Goal: Task Accomplishment & Management: Use online tool/utility

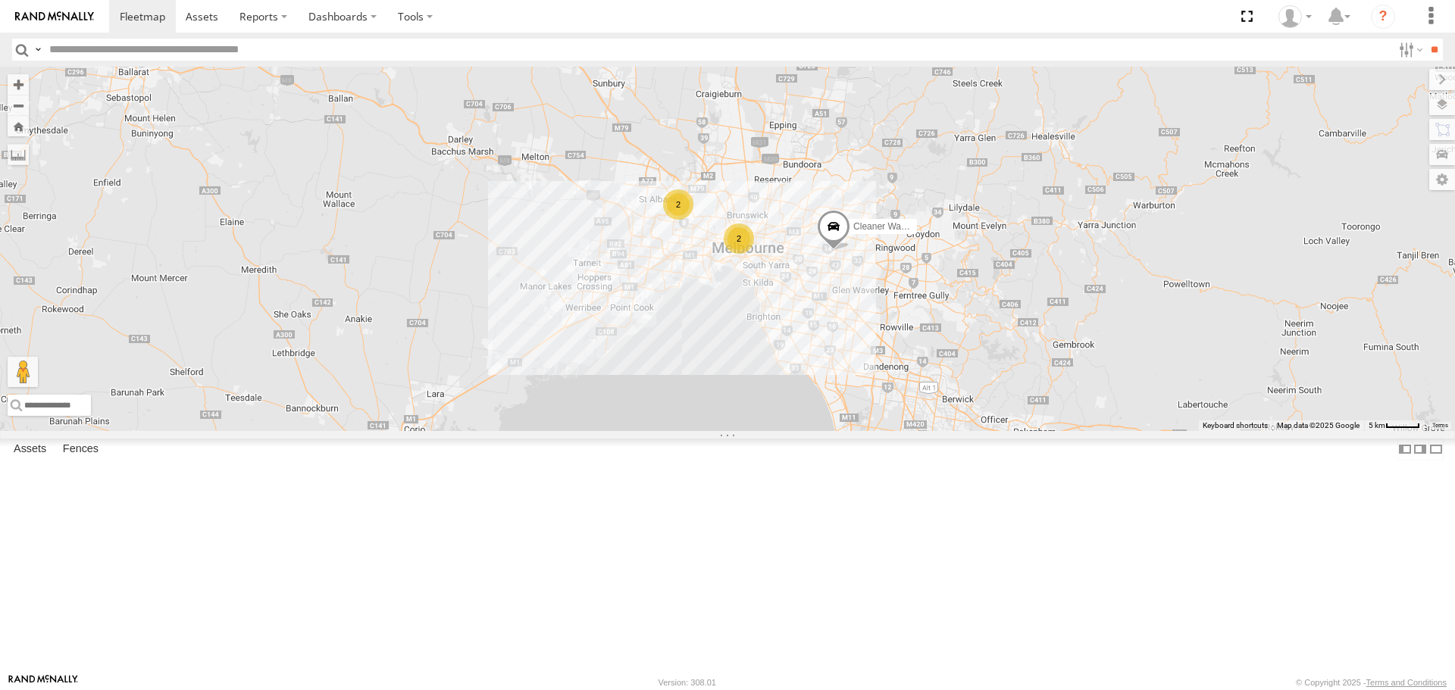
drag, startPoint x: 1193, startPoint y: 518, endPoint x: 905, endPoint y: 426, distance: 302.2
click at [905, 426] on div "Buggzys HiAce #1 Buggzys HiAce #2 2 2 Cleaner Wagon #1" at bounding box center [727, 249] width 1455 height 364
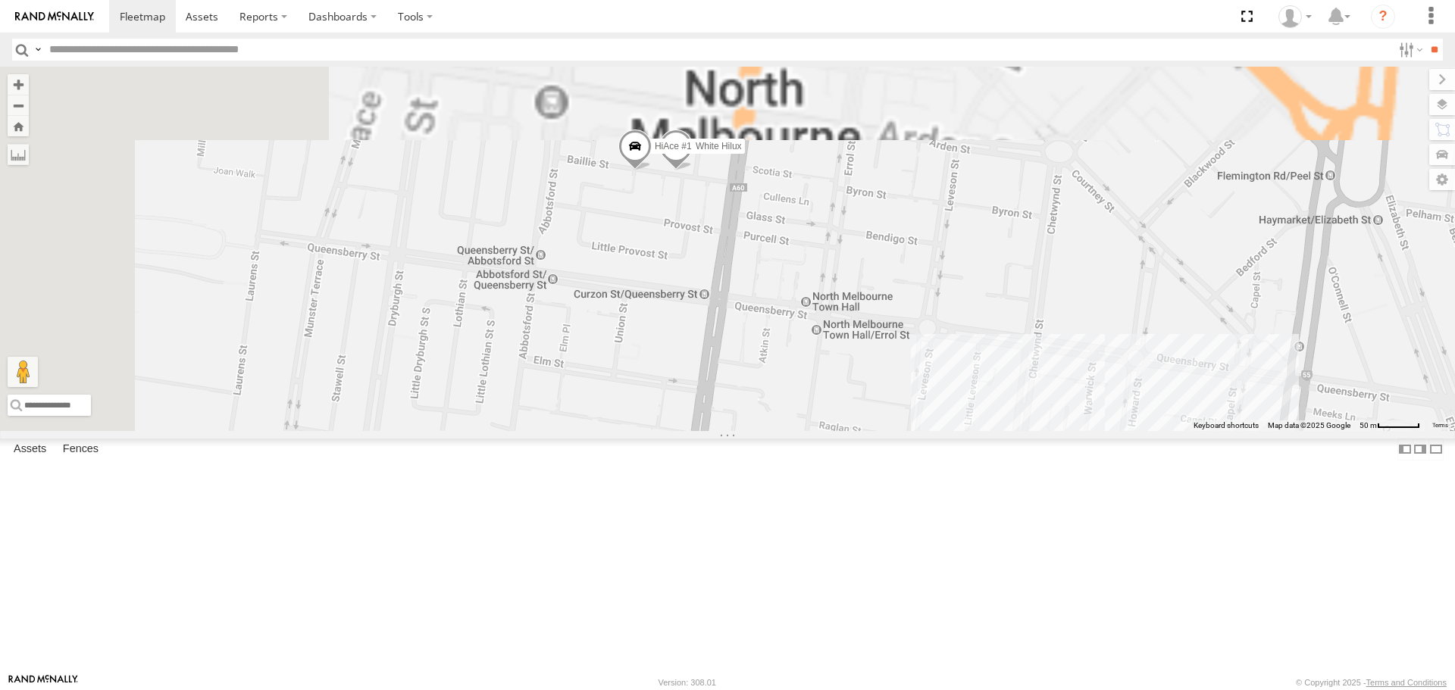
drag, startPoint x: 848, startPoint y: 202, endPoint x: 983, endPoint y: 424, distance: 259.8
click at [983, 424] on div "Buggzys HiAce #1 Buggzys HiAce #2 Cleaner Wagon #1 HiAce #1 White Hilux" at bounding box center [727, 249] width 1455 height 364
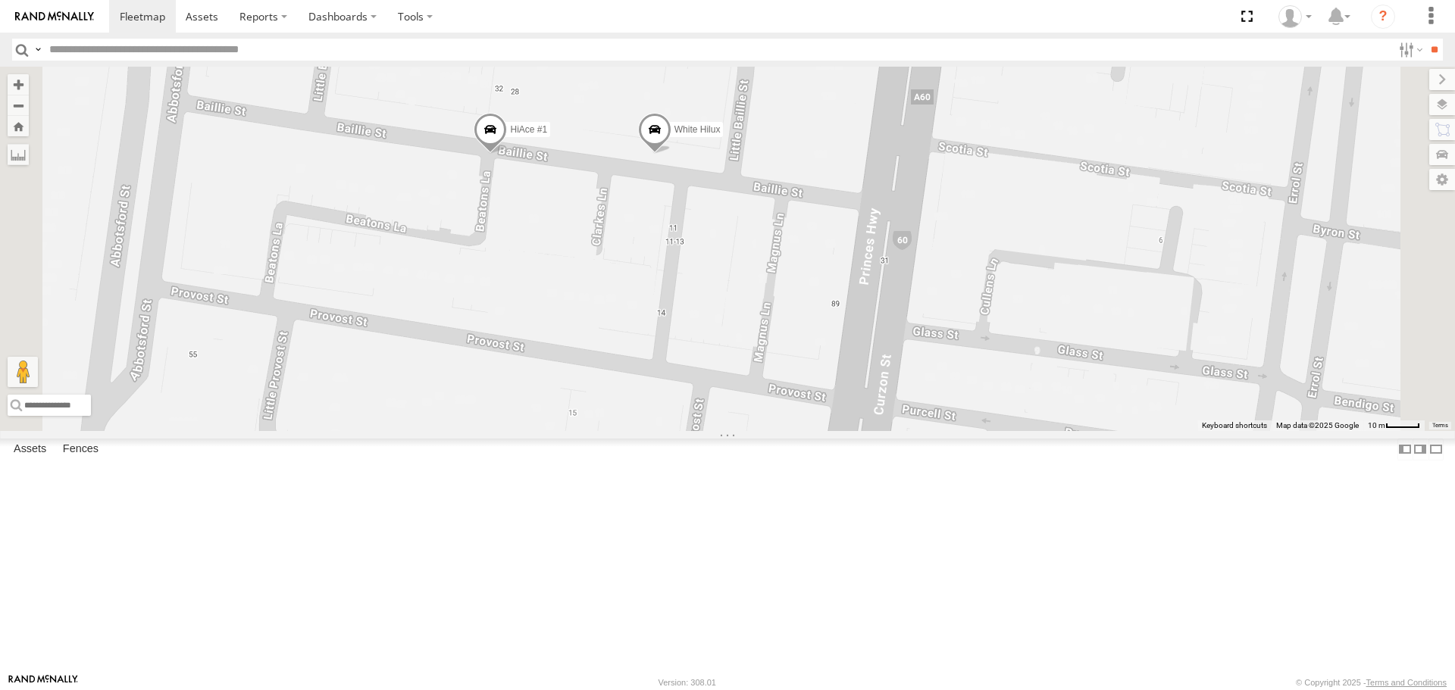
drag, startPoint x: 812, startPoint y: 276, endPoint x: 851, endPoint y: 319, distance: 58.5
click at [851, 319] on div "Buggzys HiAce #1 Buggzys HiAce #2 Cleaner Wagon #1 HiAce #1 White Hilux" at bounding box center [727, 249] width 1455 height 364
click at [507, 154] on span at bounding box center [490, 133] width 33 height 41
click at [593, 142] on div at bounding box center [490, 131] width 206 height 23
click at [511, 136] on label at bounding box center [496, 131] width 30 height 11
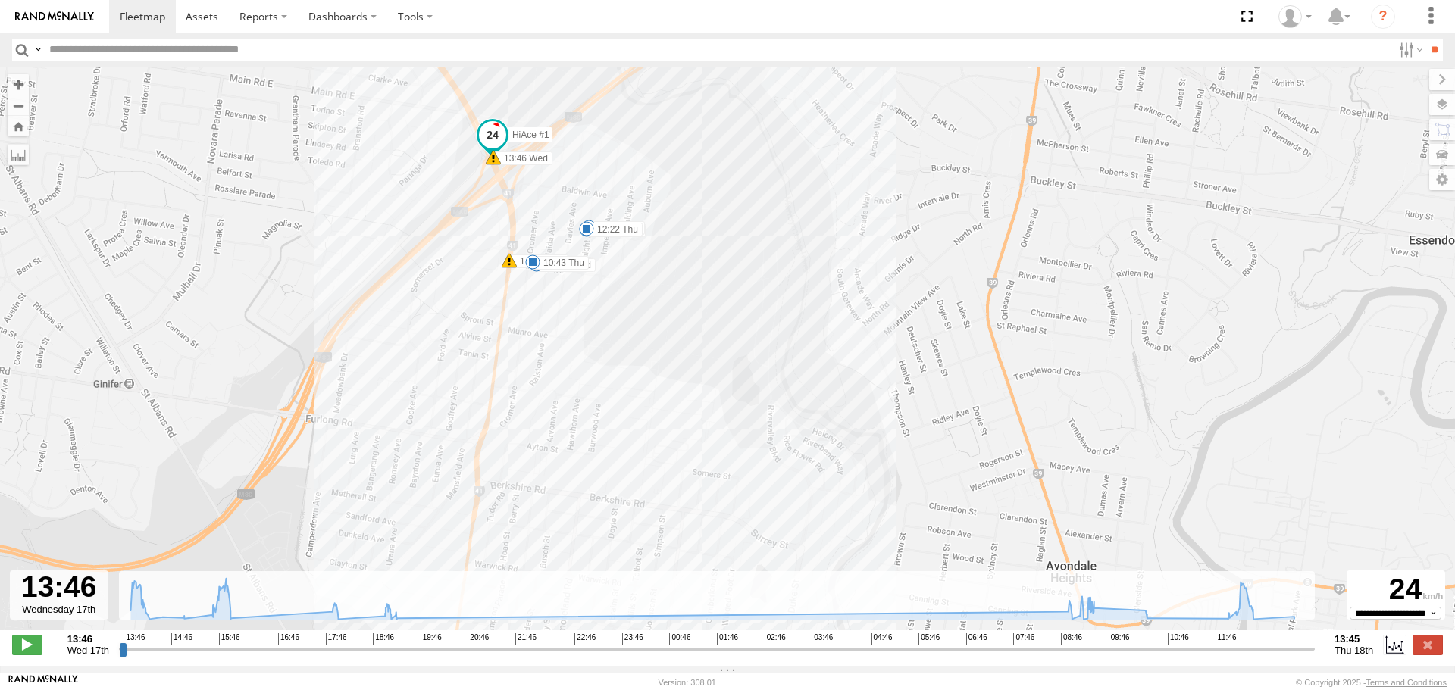
drag, startPoint x: 596, startPoint y: 297, endPoint x: 641, endPoint y: 346, distance: 66.5
click at [641, 346] on div "HiAce #1 13:46 Wed 15:34 Wed 17:54 Wed 17:56 Wed 18:24 Wed 19:01 Wed 19:02 Wed …" at bounding box center [727, 357] width 1455 height 580
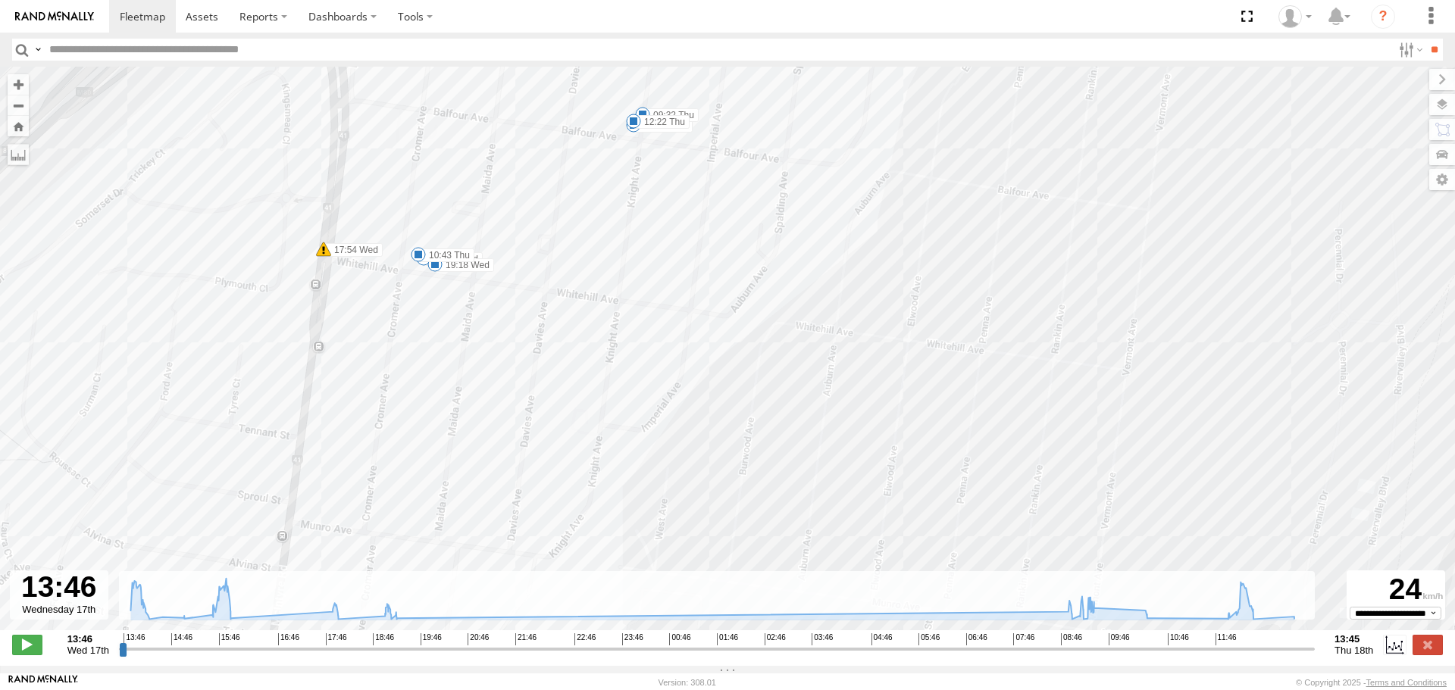
drag, startPoint x: 618, startPoint y: 302, endPoint x: 776, endPoint y: 484, distance: 240.6
click at [776, 484] on div "HiAce #1 13:46 Wed 15:34 Wed 17:54 Wed 17:56 Wed 18:24 Wed 19:01 Wed 19:02 Wed …" at bounding box center [727, 357] width 1455 height 580
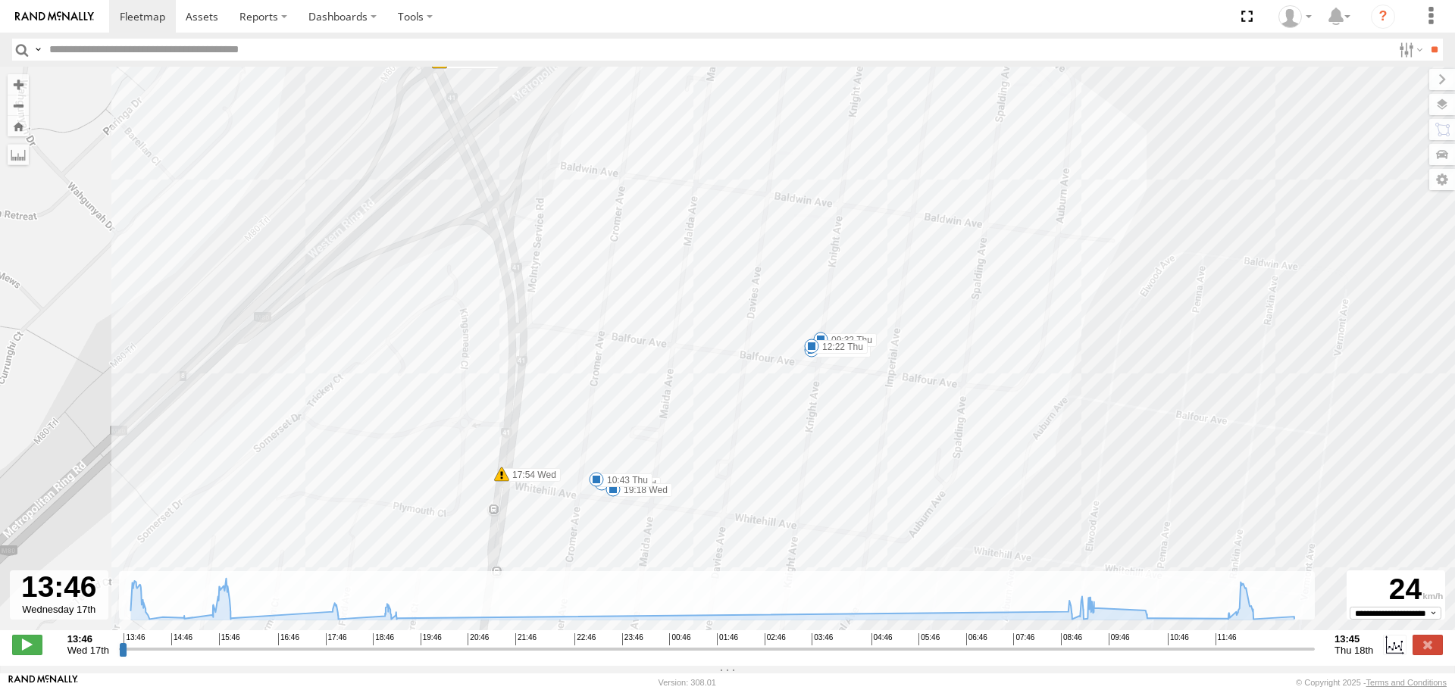
click at [647, 390] on div "HiAce #1 13:46 Wed 15:34 Wed 17:54 Wed 17:56 Wed 18:24 Wed 19:01 Wed 19:02 Wed …" at bounding box center [727, 357] width 1455 height 580
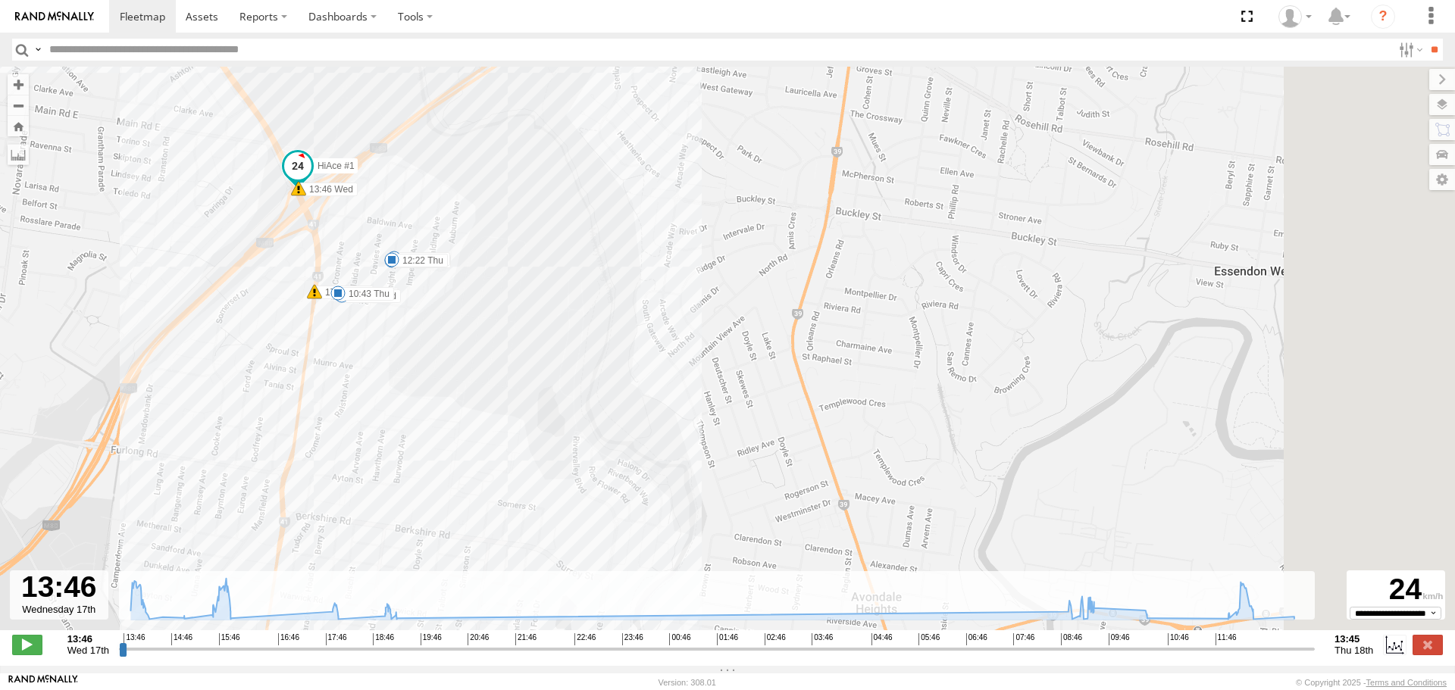
drag, startPoint x: 997, startPoint y: 408, endPoint x: 681, endPoint y: 277, distance: 342.4
click at [684, 277] on div "HiAce #1 13:46 Wed 15:34 Wed 17:54 Wed 17:56 Wed 18:24 Wed 19:01 Wed 19:02 Wed …" at bounding box center [727, 357] width 1455 height 580
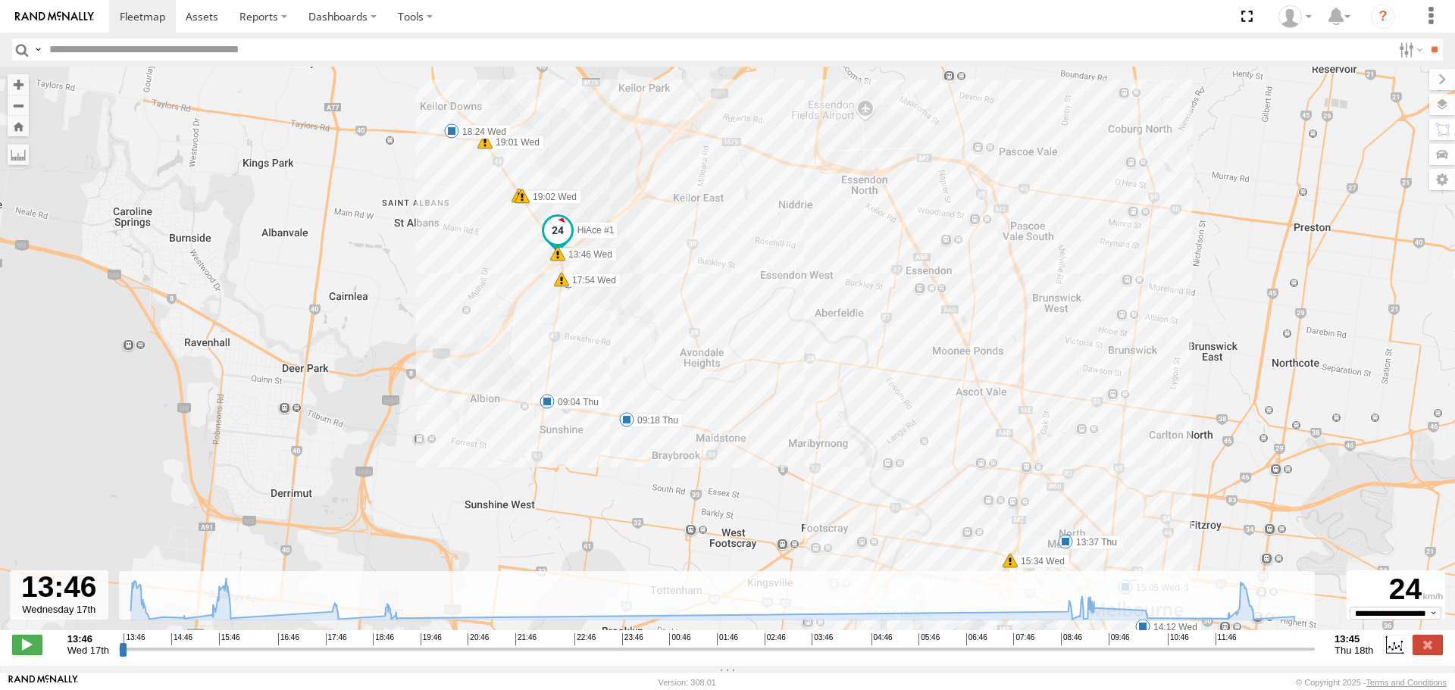
drag, startPoint x: 877, startPoint y: 417, endPoint x: 719, endPoint y: 283, distance: 207.0
click at [719, 283] on div "HiAce #1 13:46 Wed 15:34 Wed 17:54 Wed 17:56 Wed 18:24 Wed 19:01 Wed 19:02 Wed …" at bounding box center [727, 357] width 1455 height 580
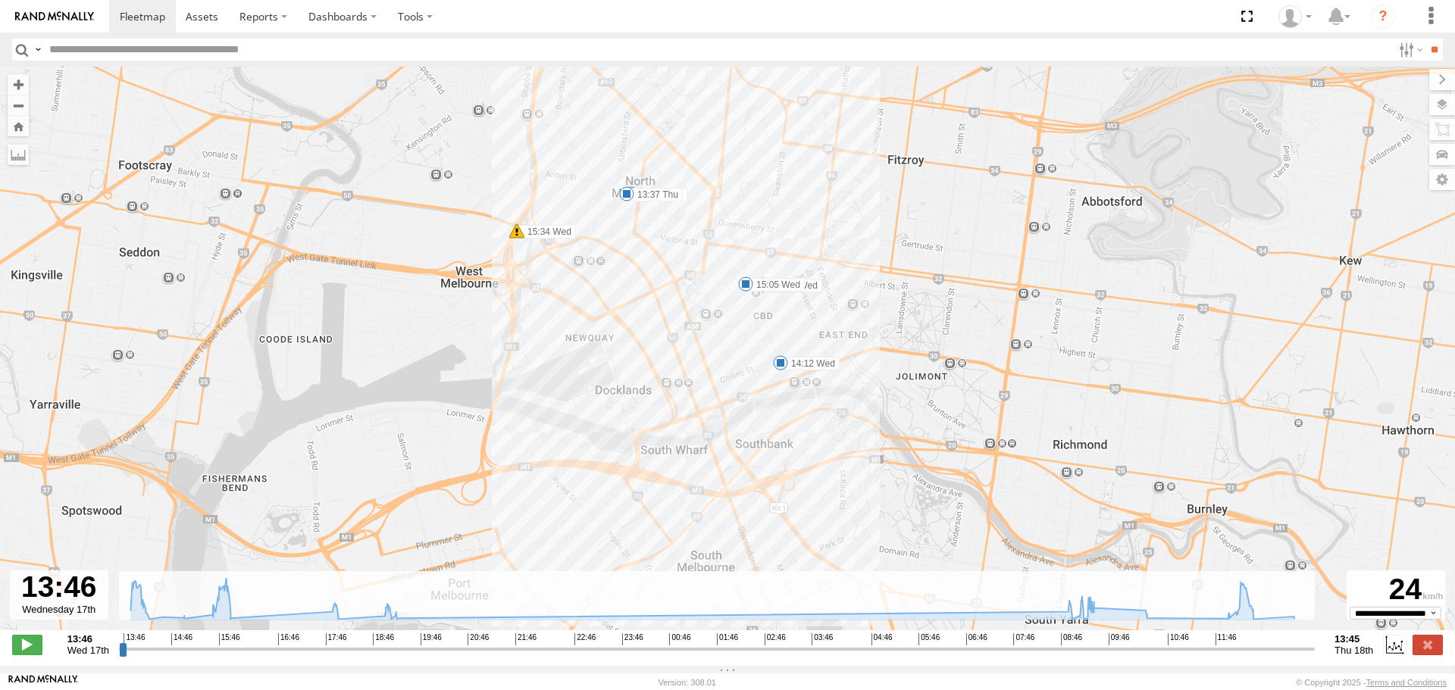
drag, startPoint x: 687, startPoint y: 255, endPoint x: 738, endPoint y: 364, distance: 120.7
click at [738, 364] on div "HiAce #1 13:46 Wed 15:34 Wed 17:54 Wed 17:56 Wed 18:24 Wed 19:01 Wed 19:02 Wed …" at bounding box center [727, 357] width 1455 height 580
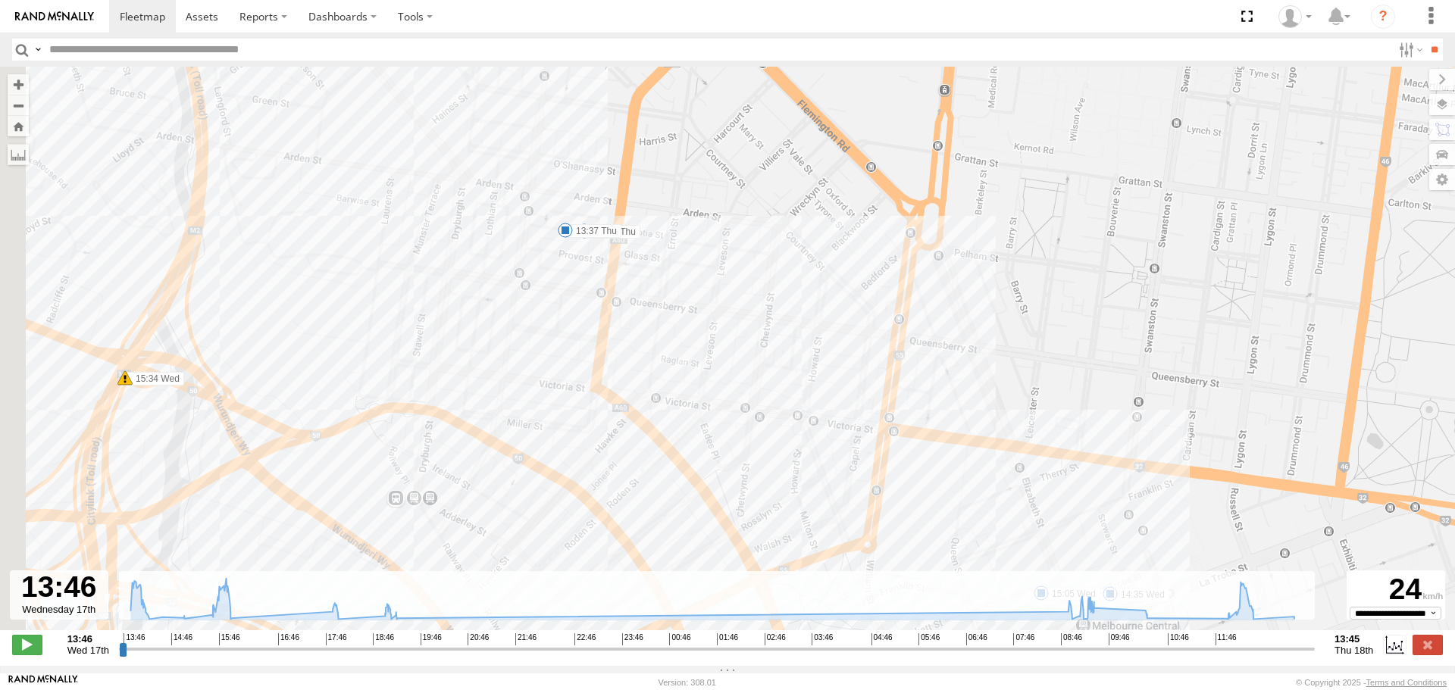
drag, startPoint x: 571, startPoint y: 241, endPoint x: 614, endPoint y: 369, distance: 135.2
click at [614, 369] on div "HiAce #1 13:46 Wed 15:34 Wed 17:54 Wed 17:56 Wed 18:24 Wed 19:01 Wed 19:02 Wed …" at bounding box center [727, 357] width 1455 height 580
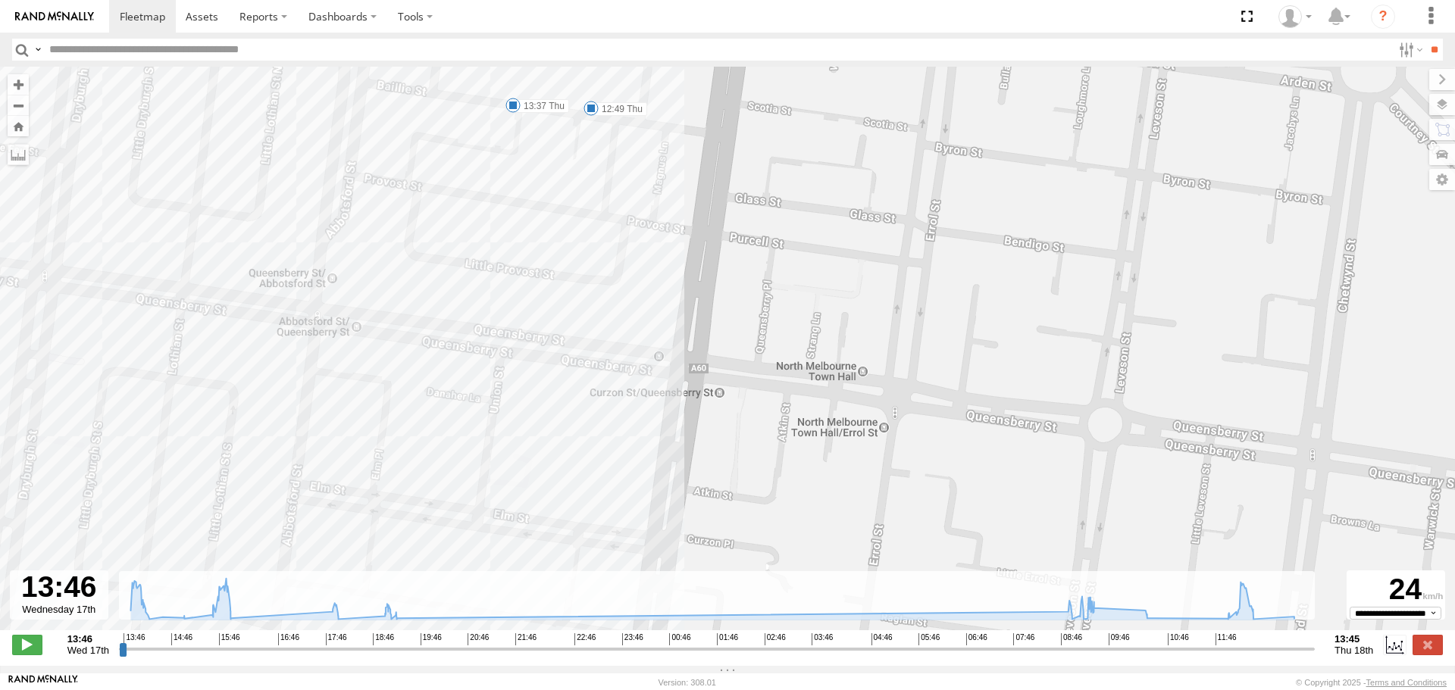
drag, startPoint x: 571, startPoint y: 239, endPoint x: 614, endPoint y: 433, distance: 198.8
click at [614, 433] on div "HiAce #1 13:46 Wed 15:34 Wed 17:54 Wed 17:56 Wed 18:24 Wed 19:01 Wed 19:02 Wed …" at bounding box center [727, 357] width 1455 height 580
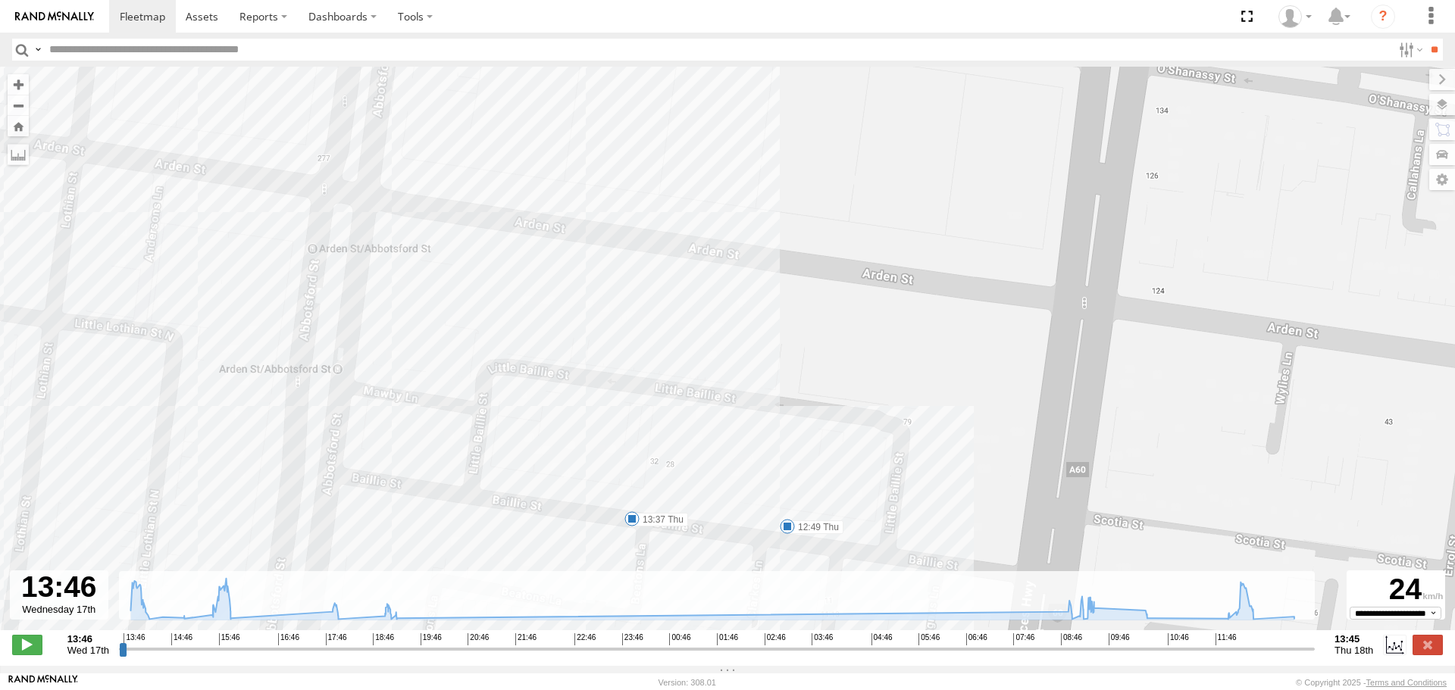
click at [631, 519] on span at bounding box center [631, 519] width 15 height 15
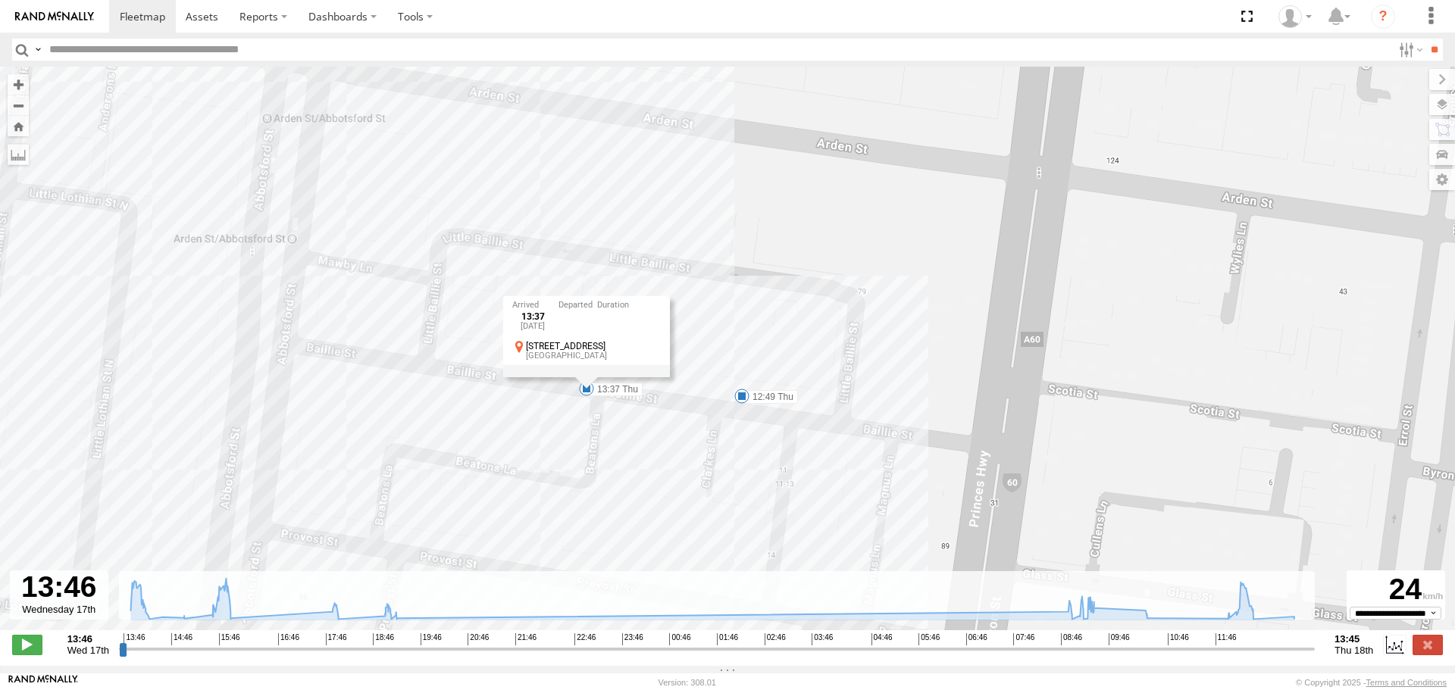
drag, startPoint x: 706, startPoint y: 571, endPoint x: 658, endPoint y: 436, distance: 143.8
click at [658, 436] on div "HiAce #1 13:46 Wed 15:34 Wed 17:54 Wed 17:56 Wed 18:24 Wed 19:01 Wed 19:02 Wed …" at bounding box center [727, 357] width 1455 height 580
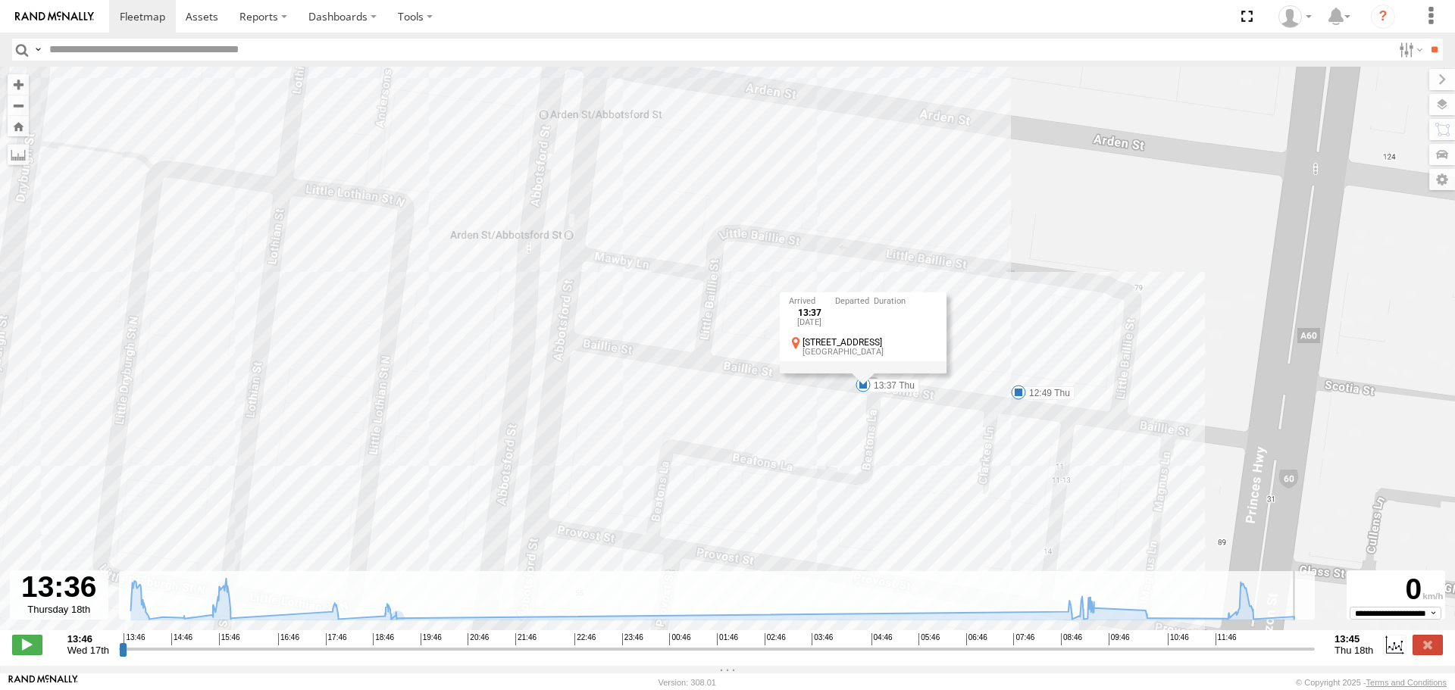
drag, startPoint x: 123, startPoint y: 659, endPoint x: 1303, endPoint y: 655, distance: 1180.0
type input "**********"
click at [1303, 655] on input "range" at bounding box center [717, 649] width 1196 height 14
click at [134, 28] on link at bounding box center [142, 16] width 67 height 33
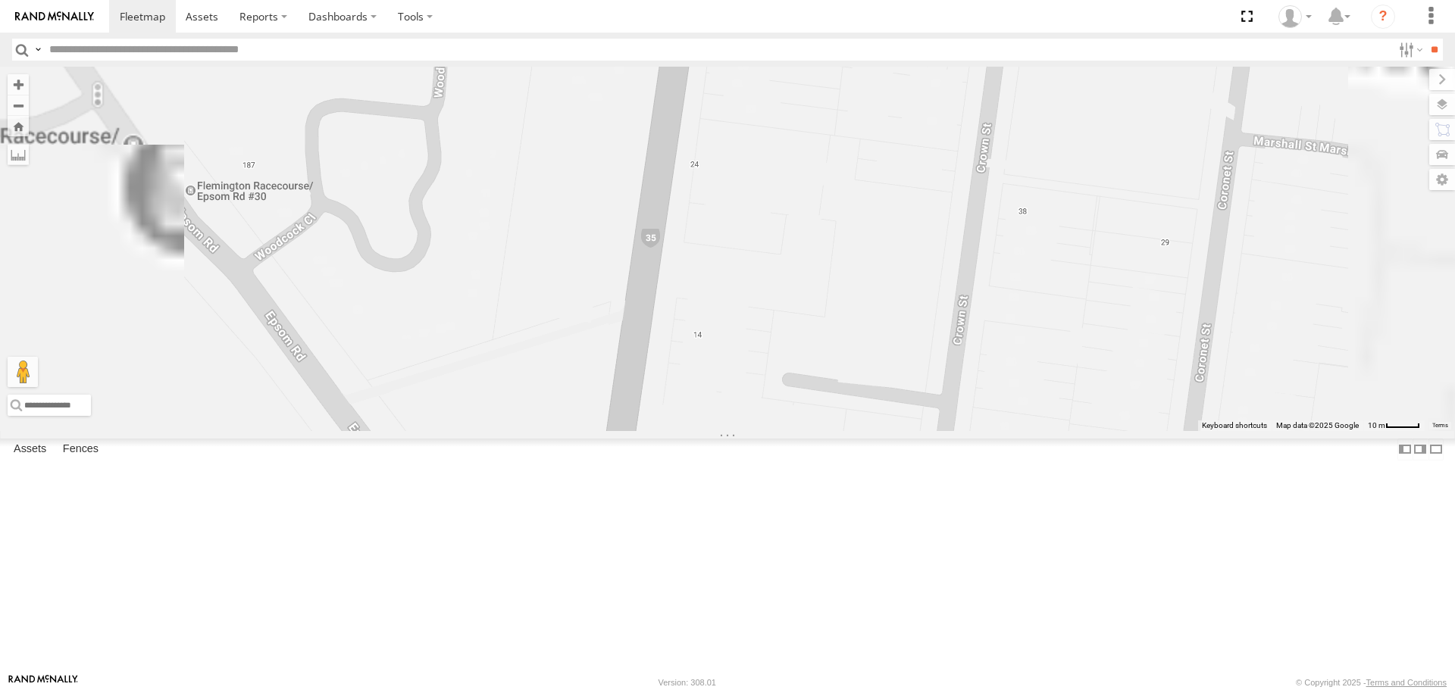
drag, startPoint x: 1097, startPoint y: 596, endPoint x: 1015, endPoint y: 401, distance: 212.0
click at [1015, 402] on div "Buggzys HiAce #1 Buggzys HiAce #2 Cleaner Wagon #1 HiAce #1 White Hilux" at bounding box center [727, 249] width 1455 height 364
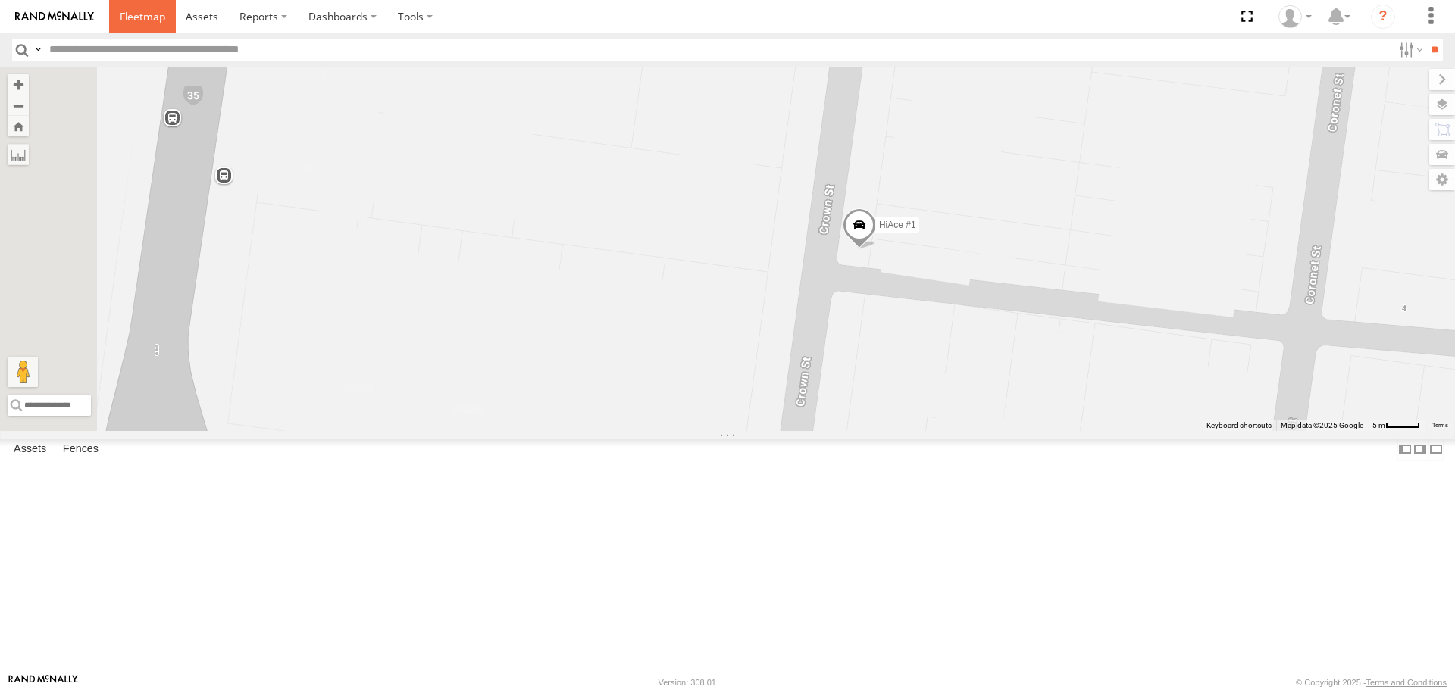
click at [136, 11] on span at bounding box center [142, 16] width 45 height 14
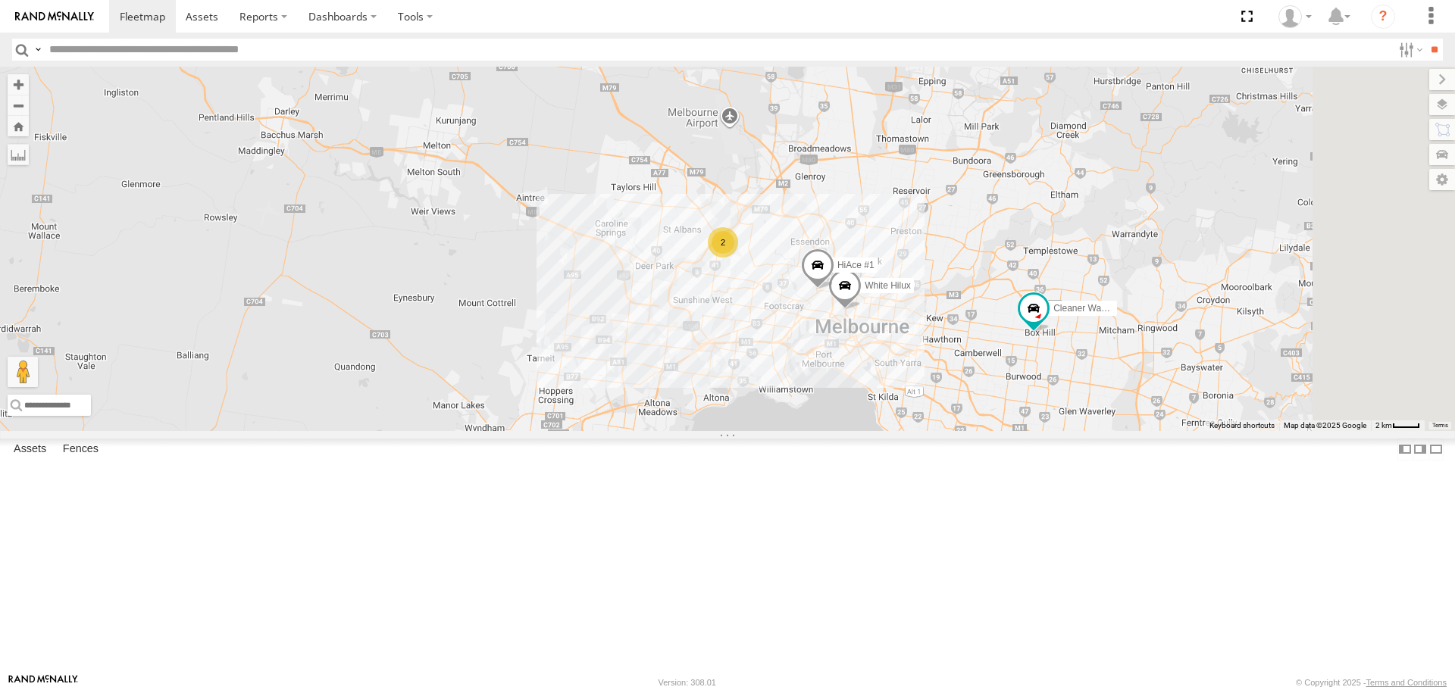
drag, startPoint x: 1270, startPoint y: 480, endPoint x: 1141, endPoint y: 472, distance: 129.8
click at [1141, 430] on div "Buggzys HiAce #1 Buggzys HiAce #2 Cleaner Wagon #1 HiAce #1 2 White Hilux" at bounding box center [727, 249] width 1455 height 364
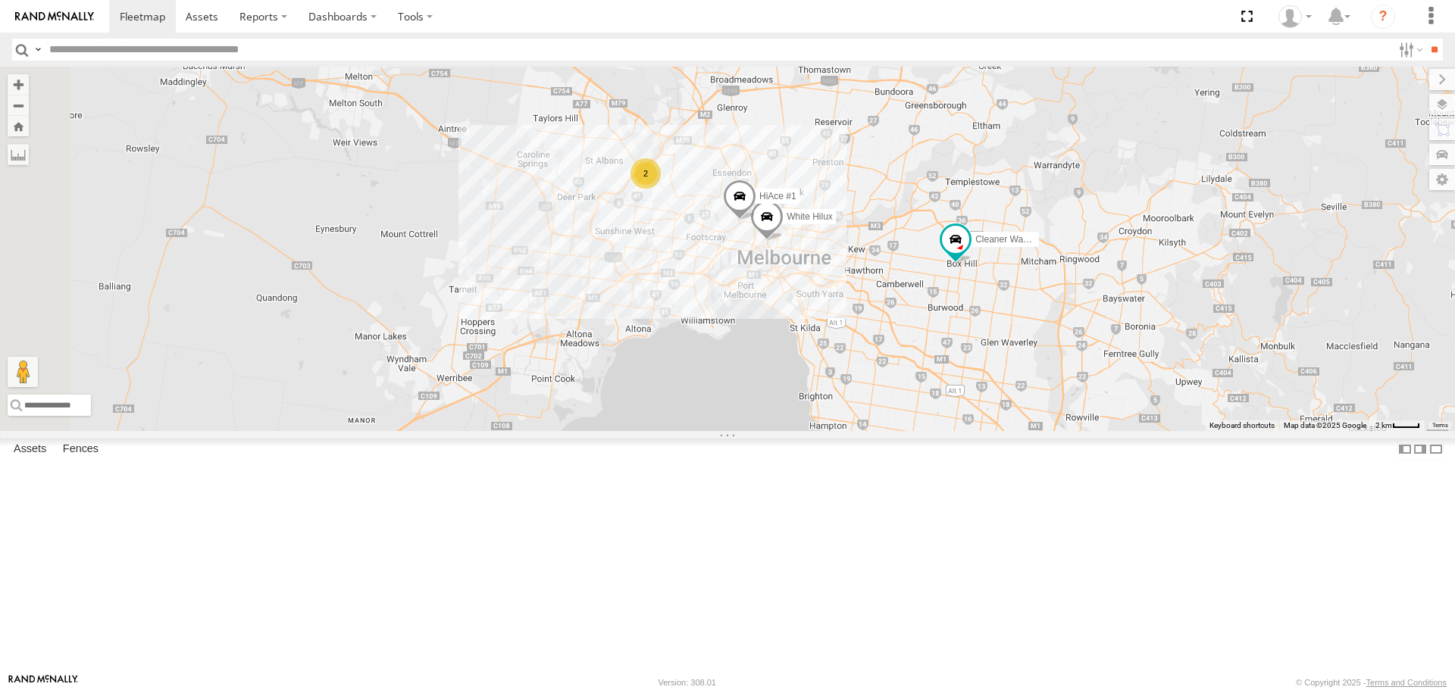
drag, startPoint x: 562, startPoint y: 259, endPoint x: 857, endPoint y: 284, distance: 295.9
click at [857, 284] on div "Buggzys HiAce #1 Buggzys HiAce #2 Cleaner Wagon #1 HiAce #1 White Hilux 2" at bounding box center [727, 249] width 1455 height 364
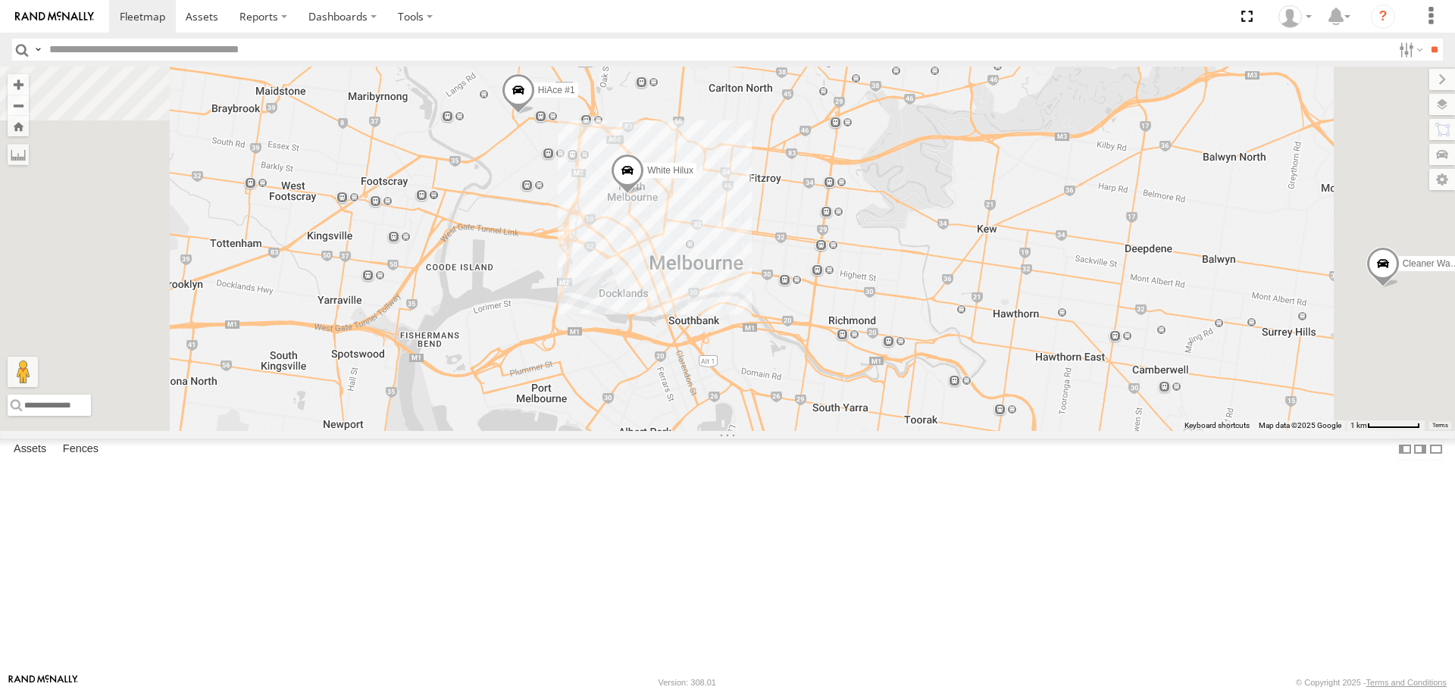
drag, startPoint x: 674, startPoint y: 327, endPoint x: 743, endPoint y: 464, distance: 153.5
click at [743, 430] on div "Buggzys HiAce #1 Buggzys HiAce #2 Cleaner Wagon #1 HiAce #1 White Hilux" at bounding box center [727, 249] width 1455 height 364
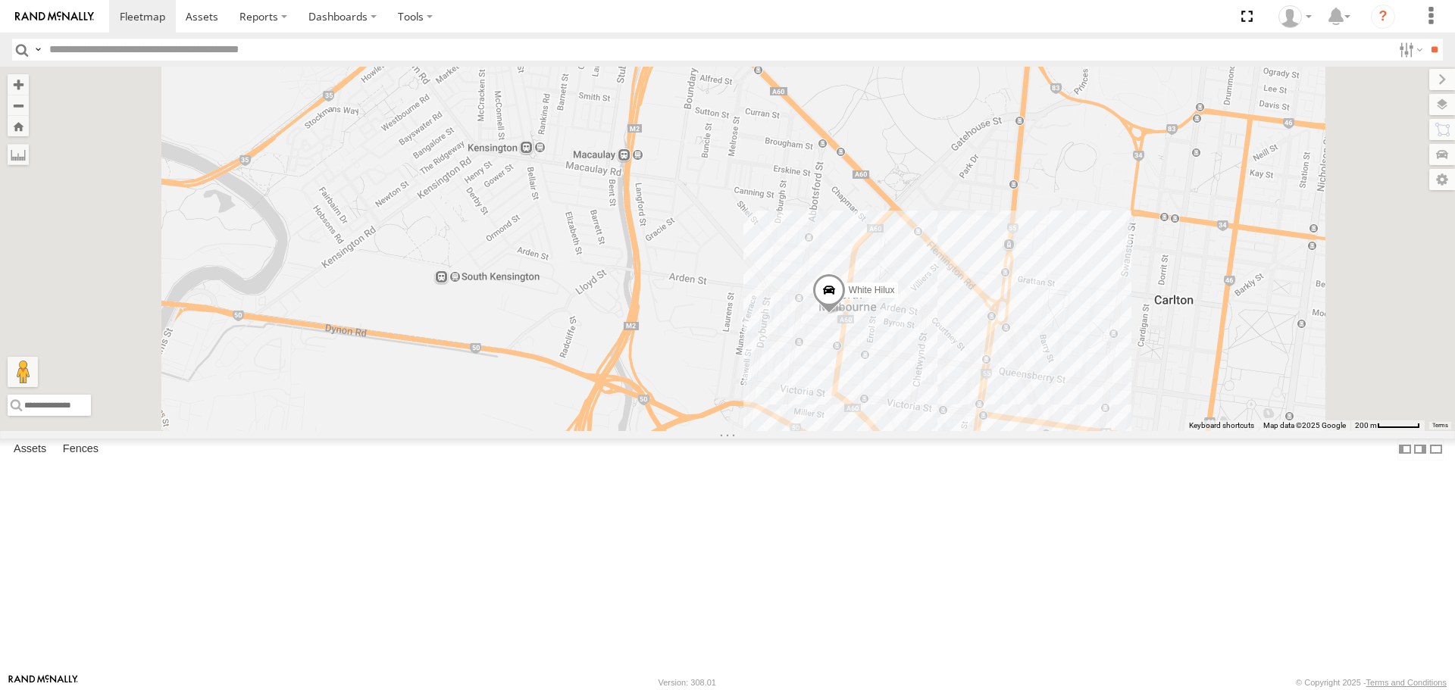
drag, startPoint x: 862, startPoint y: 262, endPoint x: 901, endPoint y: 470, distance: 211.2
click at [901, 430] on div "Buggzys HiAce #1 Buggzys HiAce #2 Cleaner Wagon #1 HiAce #1 White Hilux" at bounding box center [727, 249] width 1455 height 364
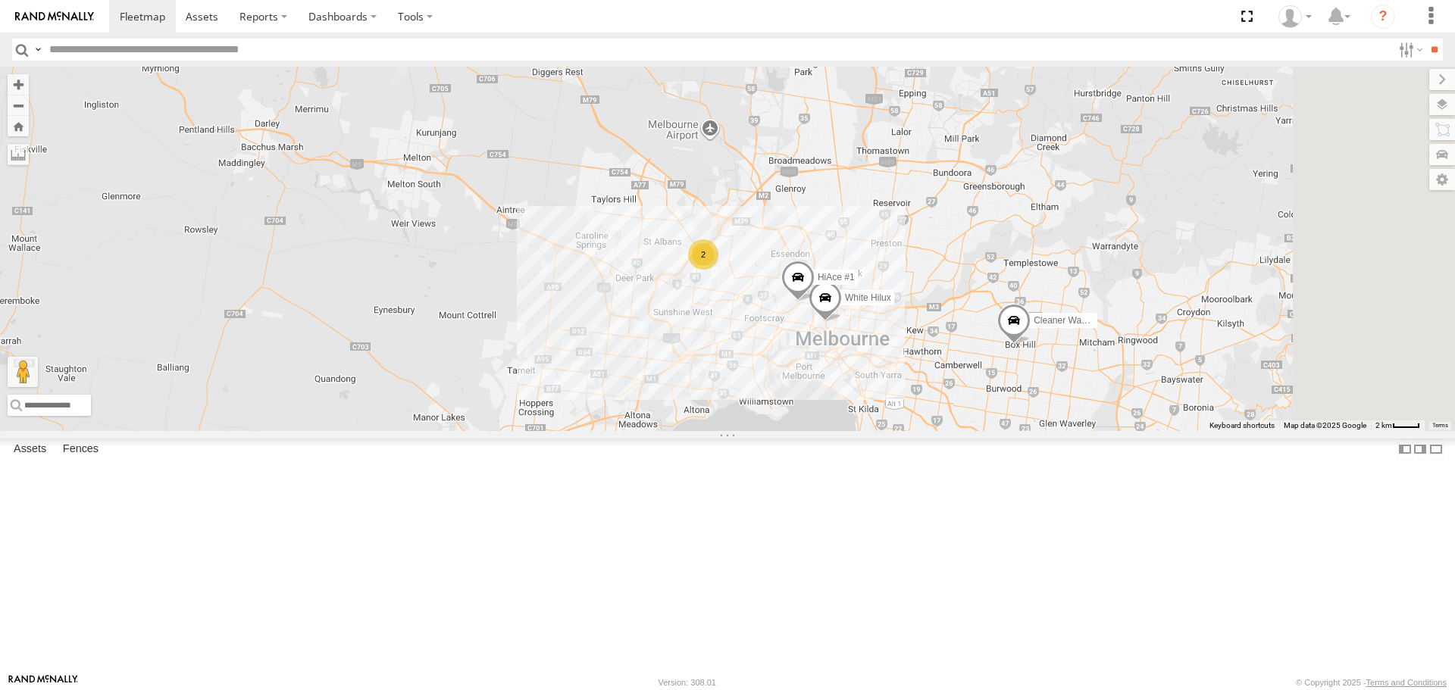
drag, startPoint x: 1232, startPoint y: 455, endPoint x: 1031, endPoint y: 487, distance: 203.5
click at [1031, 430] on div "Buggzys HiAce #1 Buggzys HiAce #2 Cleaner Wagon #1 HiAce #1 2 White Hilux" at bounding box center [727, 249] width 1455 height 364
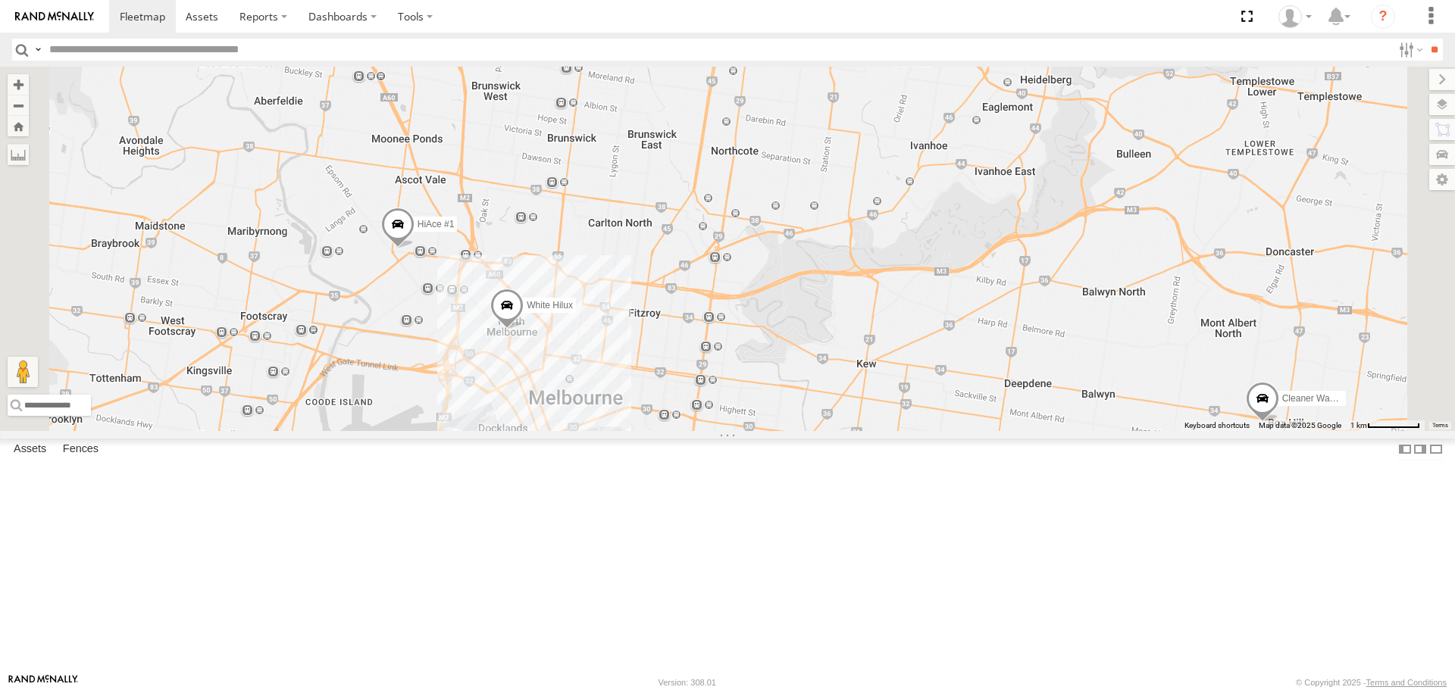
drag, startPoint x: 515, startPoint y: 359, endPoint x: 634, endPoint y: 477, distance: 168.3
click at [634, 430] on div "Buggzys HiAce #1 Buggzys HiAce #2 Cleaner Wagon #1 HiAce #1 White Hilux" at bounding box center [727, 249] width 1455 height 364
